Goal: Navigation & Orientation: Find specific page/section

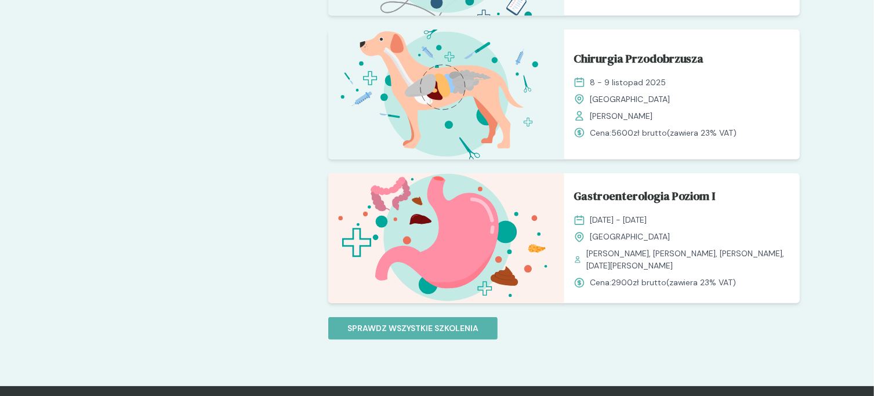
scroll to position [1160, 0]
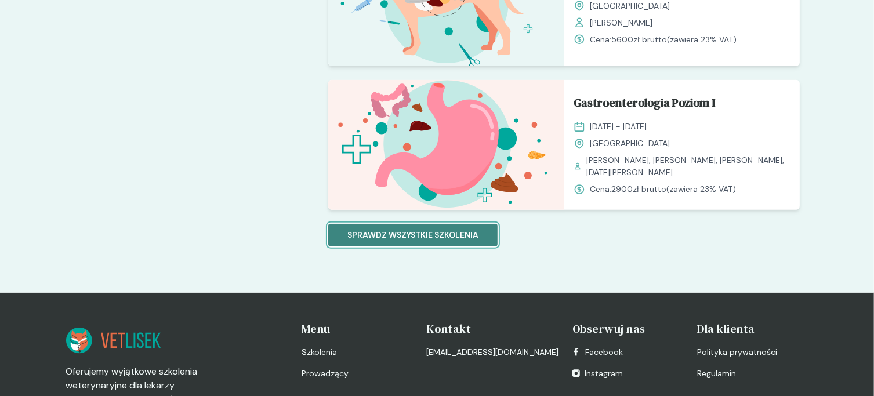
click at [441, 238] on p "Sprawdz wszystkie szkolenia" at bounding box center [412, 235] width 131 height 12
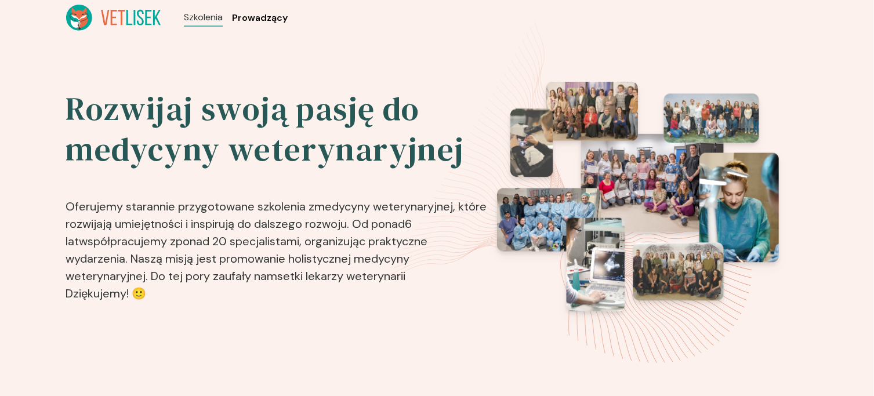
click at [264, 19] on span "Prowadzący" at bounding box center [260, 18] width 56 height 14
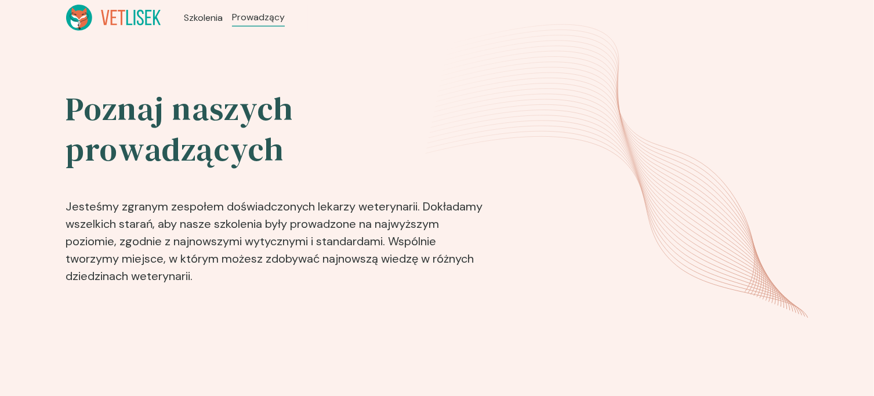
click at [108, 19] on icon at bounding box center [113, 18] width 95 height 26
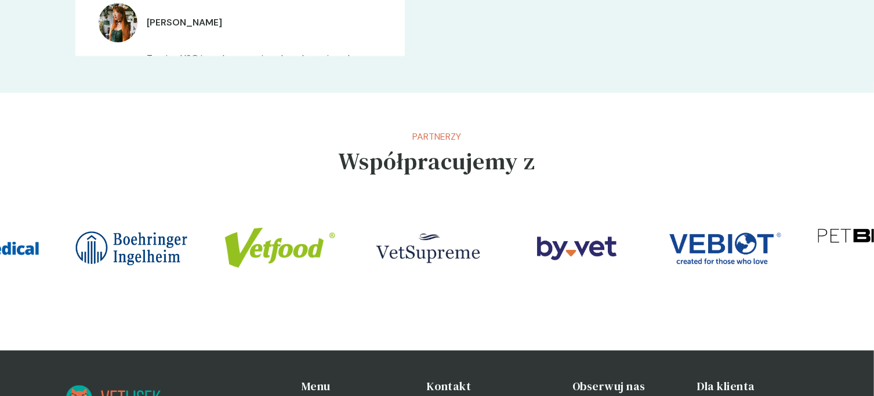
scroll to position [2320, 0]
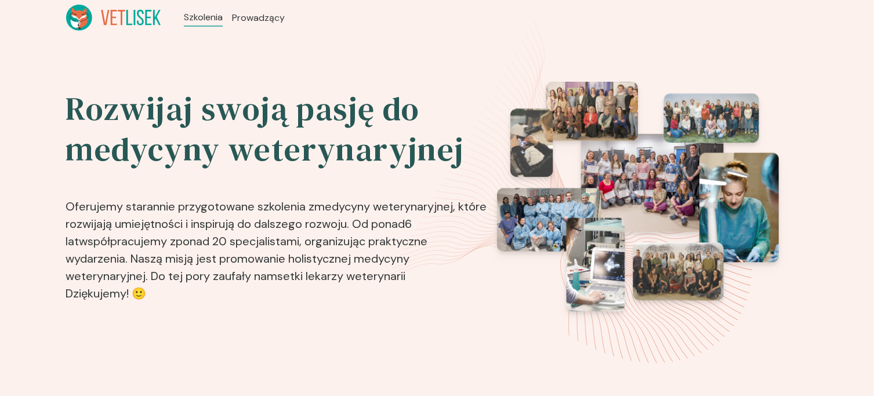
scroll to position [1160, 0]
